Goal: Task Accomplishment & Management: Use online tool/utility

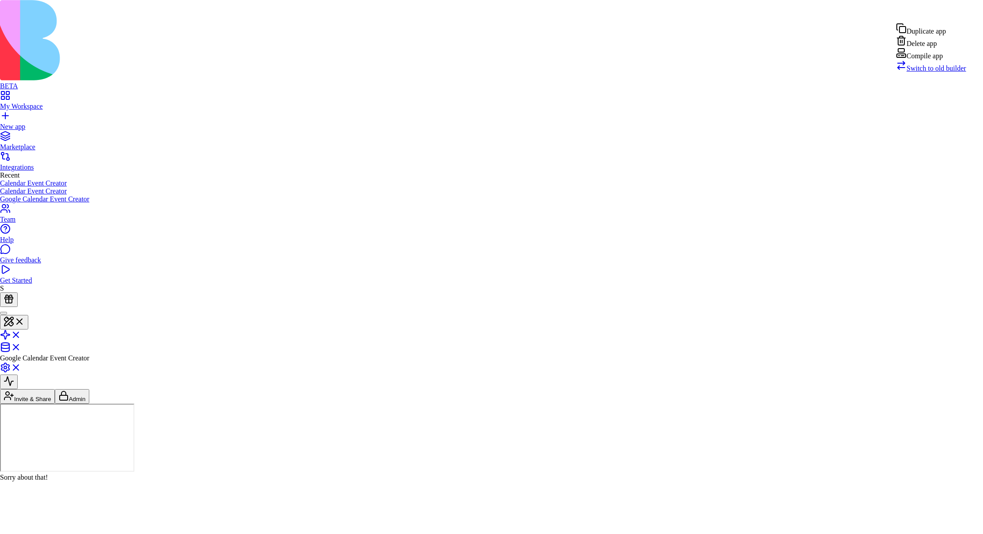
click at [932, 60] on div "Compile app" at bounding box center [931, 54] width 70 height 12
